Goal: Information Seeking & Learning: Learn about a topic

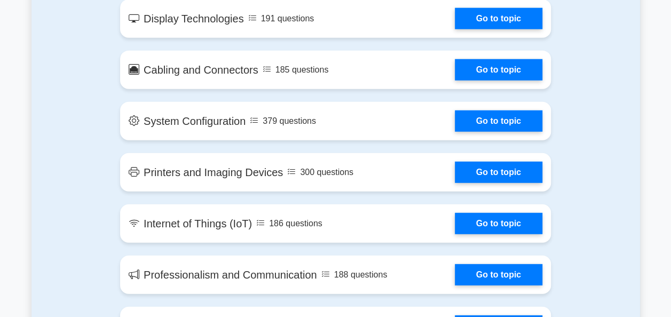
scroll to position [1316, 0]
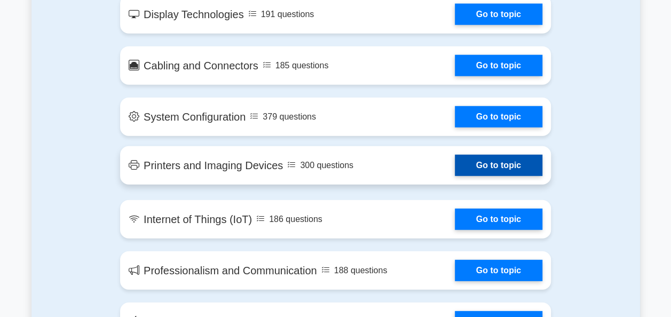
click at [516, 162] on link "Go to topic" at bounding box center [499, 165] width 88 height 21
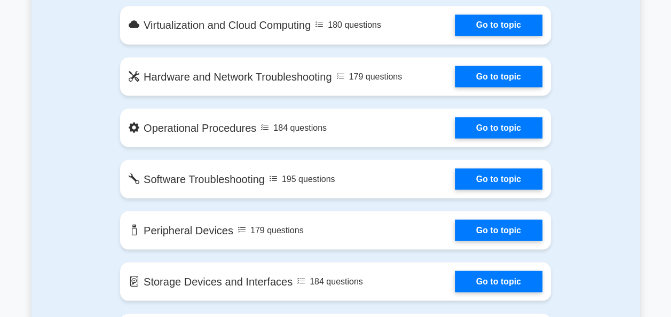
scroll to position [878, 0]
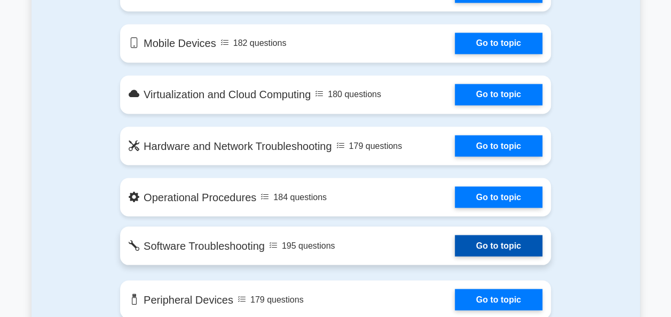
click at [455, 242] on link "Go to topic" at bounding box center [499, 245] width 88 height 21
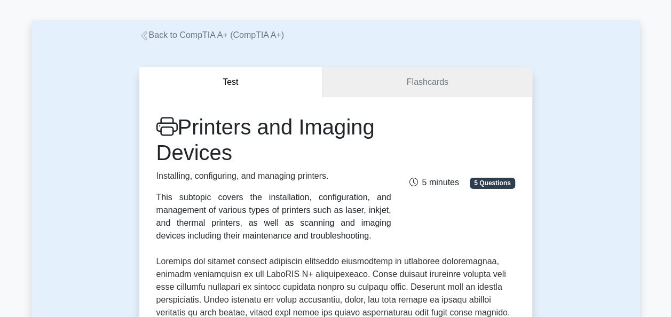
scroll to position [37, 0]
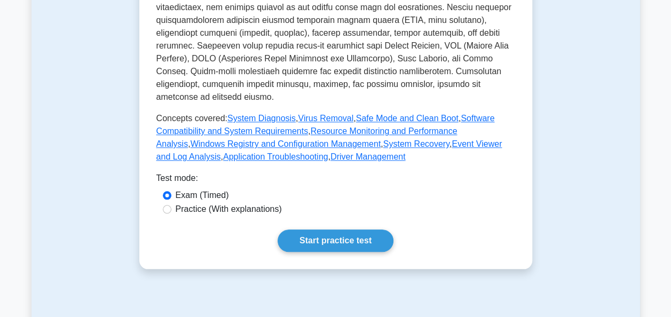
scroll to position [479, 0]
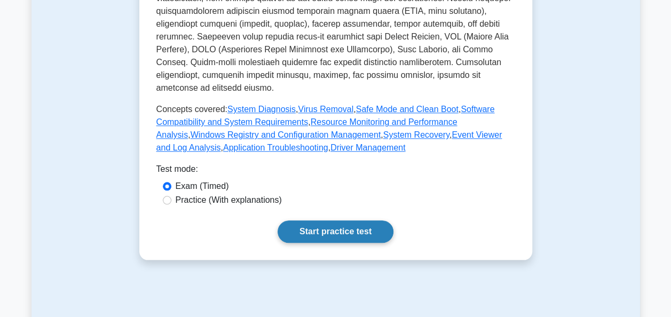
click at [339, 221] on link "Start practice test" at bounding box center [336, 231] width 116 height 22
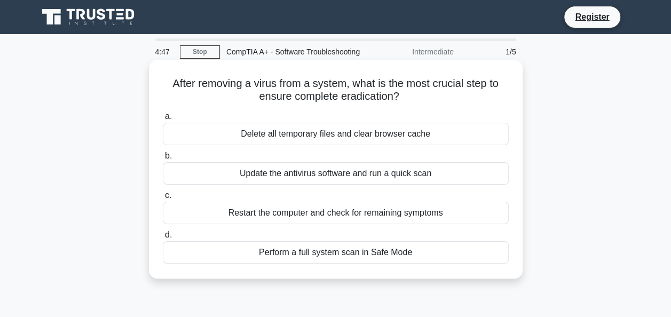
click at [310, 224] on div "Restart the computer and check for remaining symptoms" at bounding box center [336, 213] width 346 height 22
click at [163, 199] on input "c. Restart the computer and check for remaining symptoms" at bounding box center [163, 195] width 0 height 7
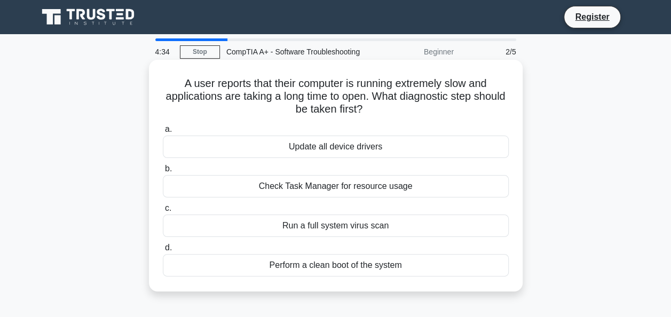
click at [343, 197] on div "Check Task Manager for resource usage" at bounding box center [336, 186] width 346 height 22
click at [163, 172] on input "b. Check Task Manager for resource usage" at bounding box center [163, 168] width 0 height 7
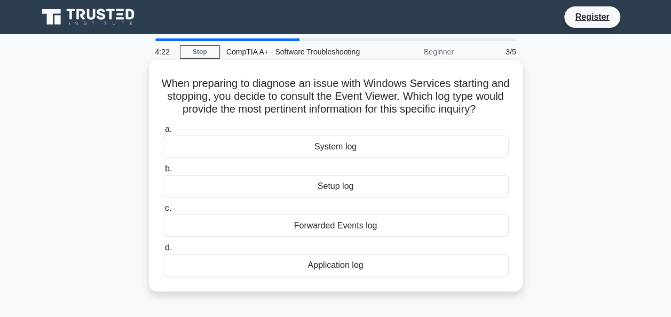
click at [349, 158] on div "System log" at bounding box center [336, 147] width 346 height 22
click at [163, 133] on input "a. System log" at bounding box center [163, 129] width 0 height 7
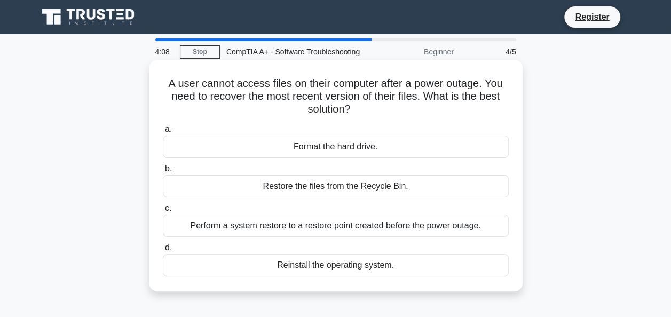
click at [356, 236] on div "Perform a system restore to a restore point created before the power outage." at bounding box center [336, 226] width 346 height 22
click at [163, 212] on input "c. Perform a system restore to a restore point created before the power outage." at bounding box center [163, 208] width 0 height 7
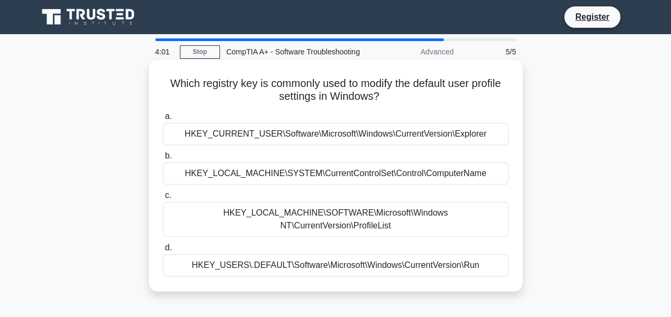
click at [338, 185] on div "HKEY_LOCAL_MACHINE\SYSTEM\CurrentControlSet\Control\ComputerName" at bounding box center [336, 173] width 346 height 22
click at [163, 160] on input "b. HKEY_LOCAL_MACHINE\SYSTEM\CurrentControlSet\Control\ComputerName" at bounding box center [163, 156] width 0 height 7
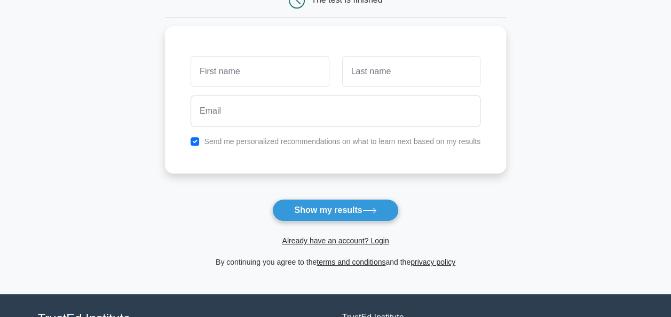
scroll to position [133, 0]
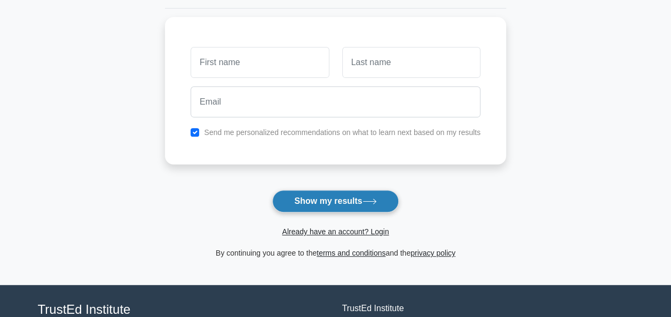
click at [328, 205] on button "Show my results" at bounding box center [335, 201] width 126 height 22
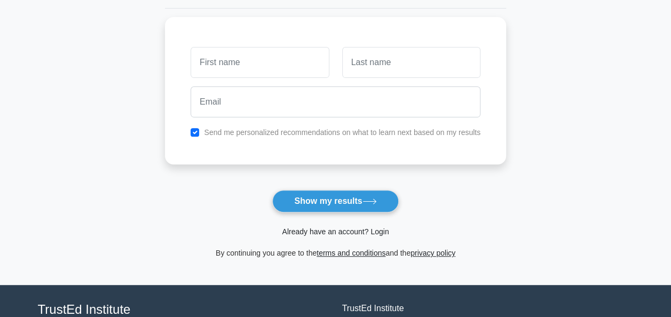
click at [332, 230] on link "Already have an account? Login" at bounding box center [335, 231] width 107 height 9
